Goal: Task Accomplishment & Management: Manage account settings

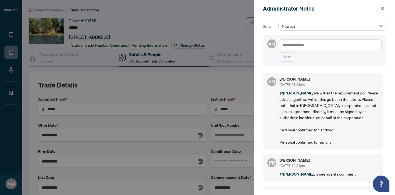
scroll to position [11, 0]
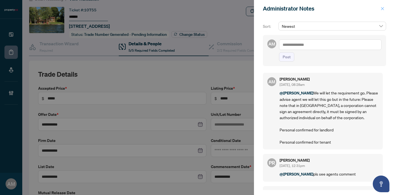
click at [383, 9] on icon "close" at bounding box center [383, 9] width 4 height 4
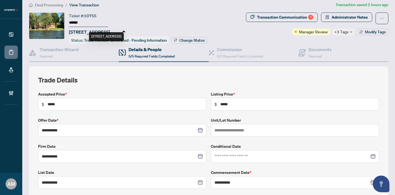
scroll to position [0, 0]
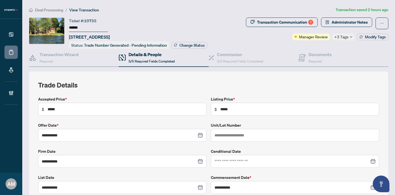
click at [56, 8] on span "Deal Processing" at bounding box center [49, 10] width 28 height 5
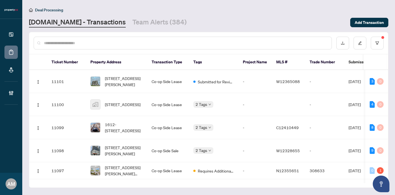
click at [235, 45] on input "text" at bounding box center [185, 43] width 283 height 6
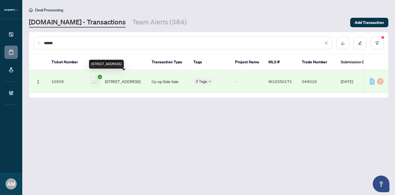
type input "******"
click at [154, 82] on td "Co-op Side Sale" at bounding box center [168, 81] width 42 height 23
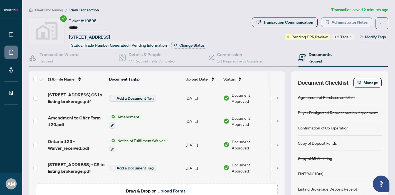
click at [337, 21] on span "Administrator Notes" at bounding box center [350, 22] width 36 height 9
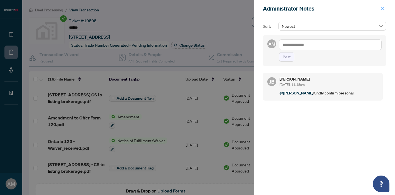
click at [381, 8] on icon "close" at bounding box center [383, 9] width 4 height 4
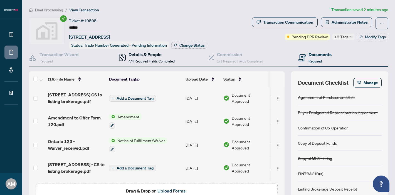
click at [148, 56] on h4 "Details & People" at bounding box center [152, 54] width 46 height 7
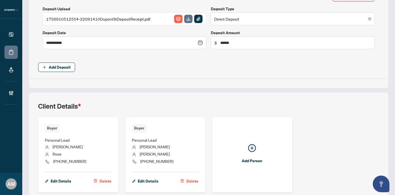
scroll to position [258, 0]
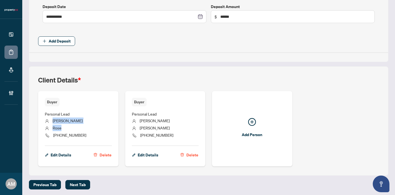
drag, startPoint x: 64, startPoint y: 127, endPoint x: 53, endPoint y: 121, distance: 12.0
click at [53, 121] on ul "Personal Lead [PERSON_NAME] [PHONE_NUMBER]" at bounding box center [78, 124] width 67 height 35
copy ul "[PERSON_NAME]"
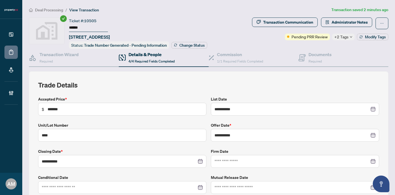
scroll to position [0, 0]
click at [229, 60] on span "1/1 Required Fields Completed" at bounding box center [240, 61] width 46 height 4
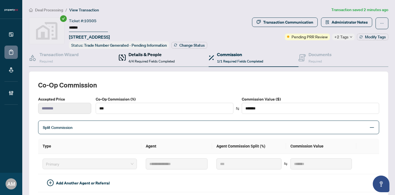
click at [151, 61] on span "4/4 Required Fields Completed" at bounding box center [152, 61] width 46 height 4
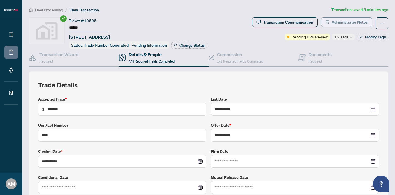
click at [339, 22] on span "Administrator Notes" at bounding box center [350, 22] width 36 height 9
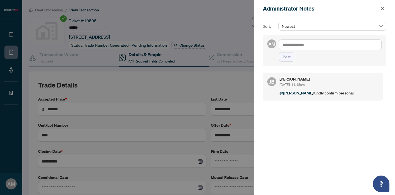
click at [324, 43] on textarea at bounding box center [330, 45] width 103 height 11
click at [305, 48] on span "[PERSON_NAME]" at bounding box center [324, 48] width 60 height 5
type textarea "**********"
click at [284, 59] on span "Post" at bounding box center [287, 57] width 8 height 9
